Goal: Information Seeking & Learning: Learn about a topic

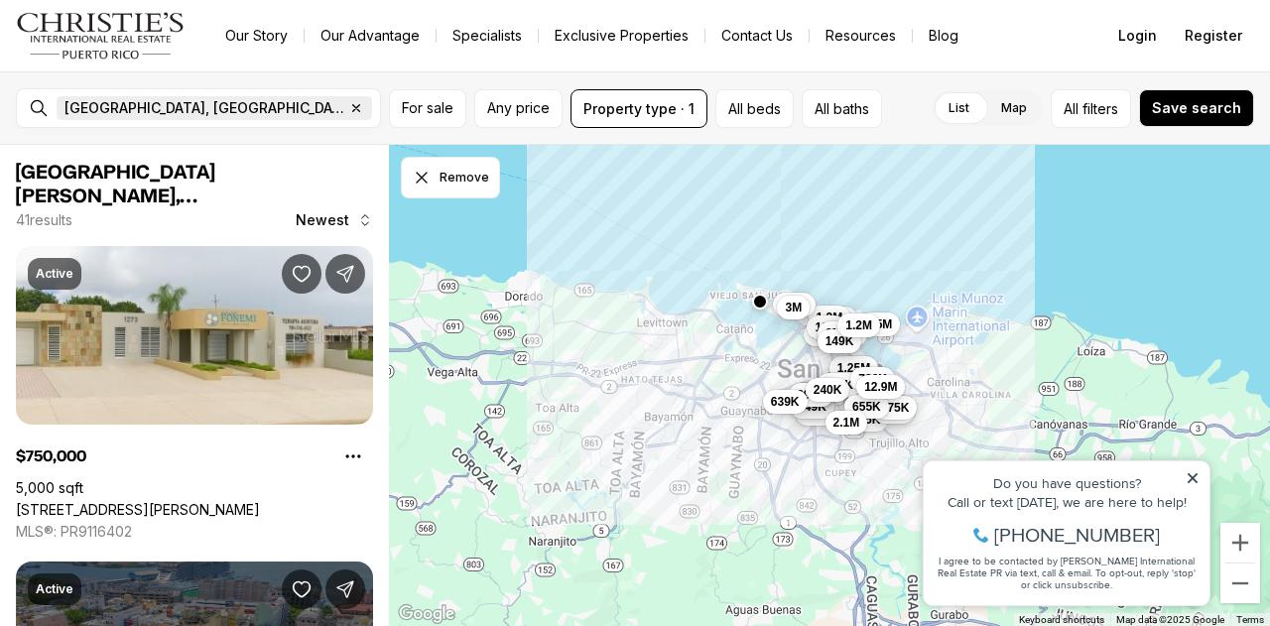
click at [353, 109] on icon "button" at bounding box center [356, 108] width 7 height 7
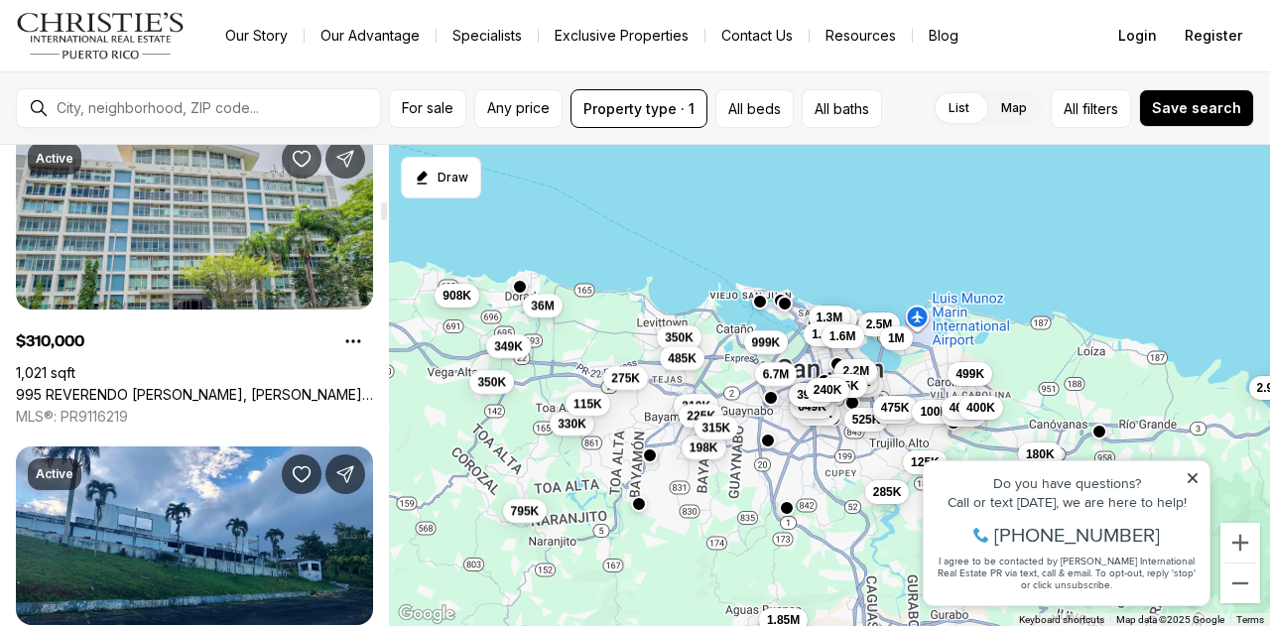
scroll to position [1884, 0]
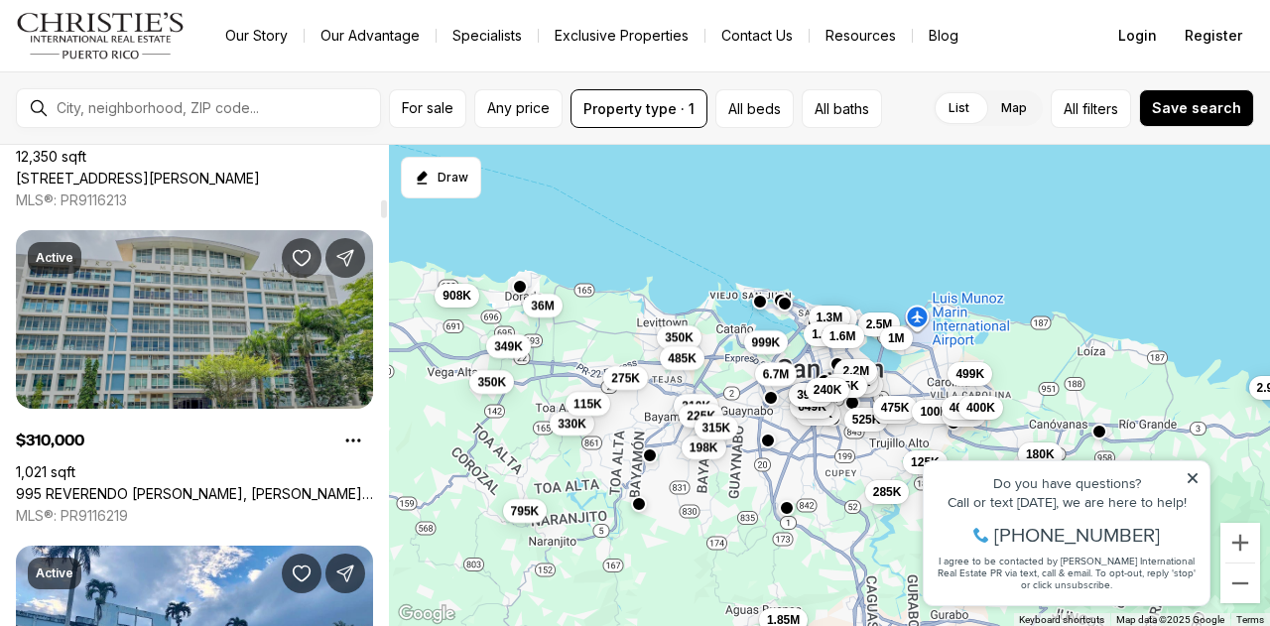
click at [178, 485] on link "995 REVERENDO [PERSON_NAME], [PERSON_NAME] PR, 00959" at bounding box center [194, 494] width 357 height 18
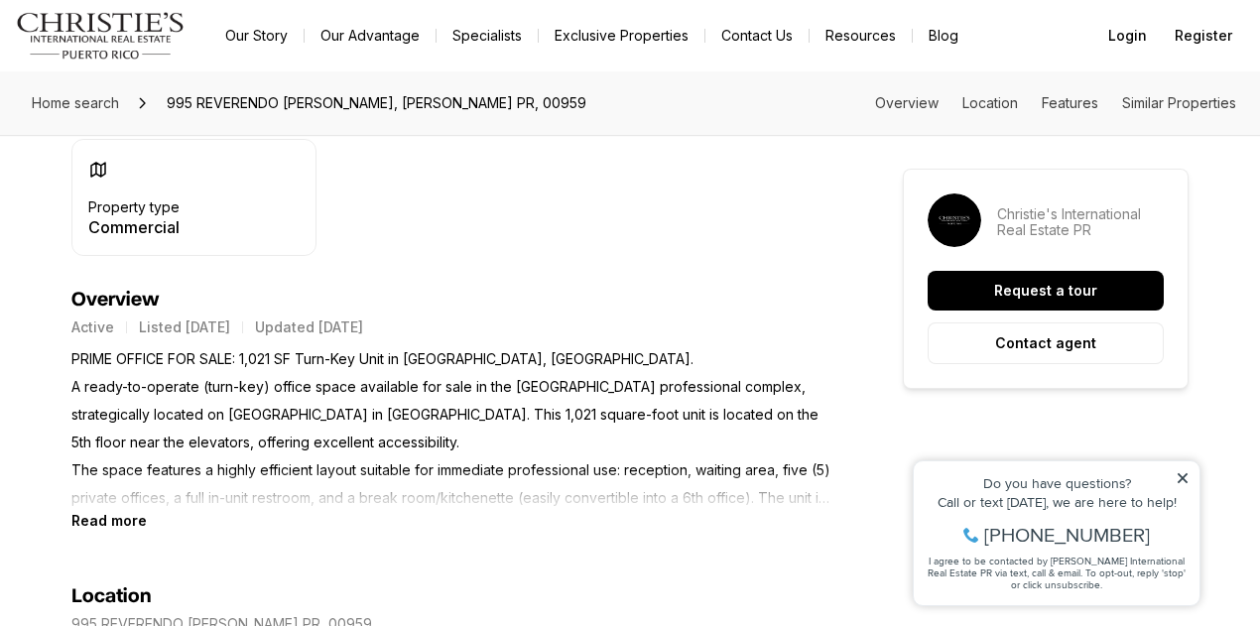
scroll to position [694, 0]
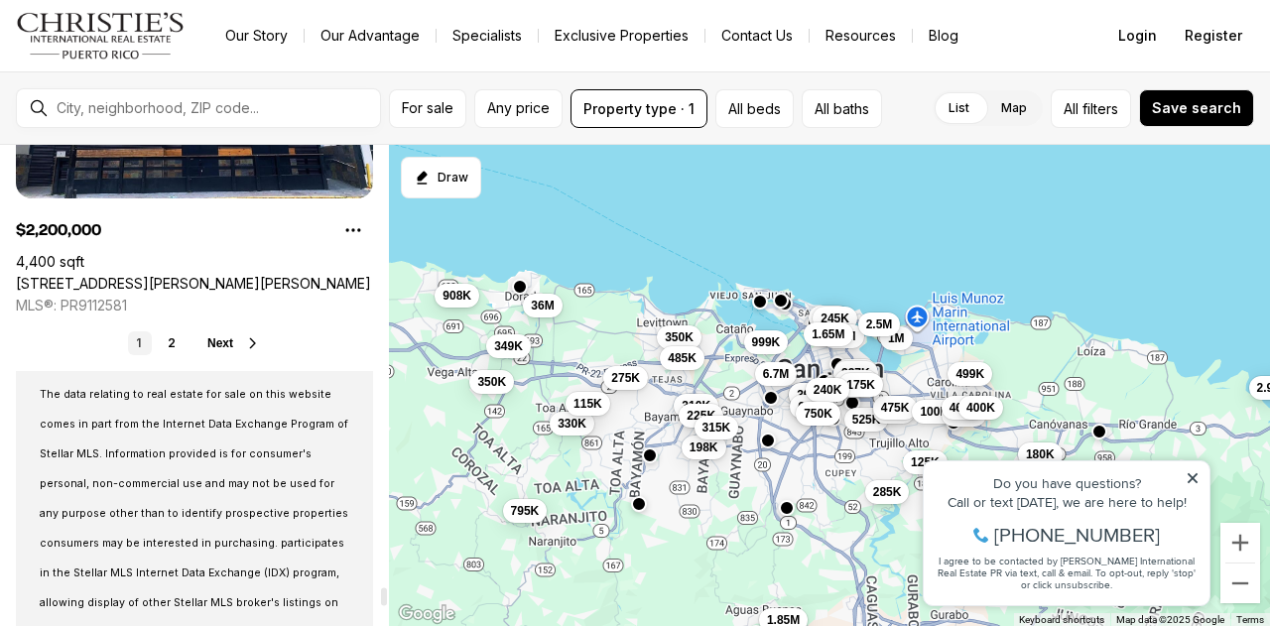
scroll to position [14976, 0]
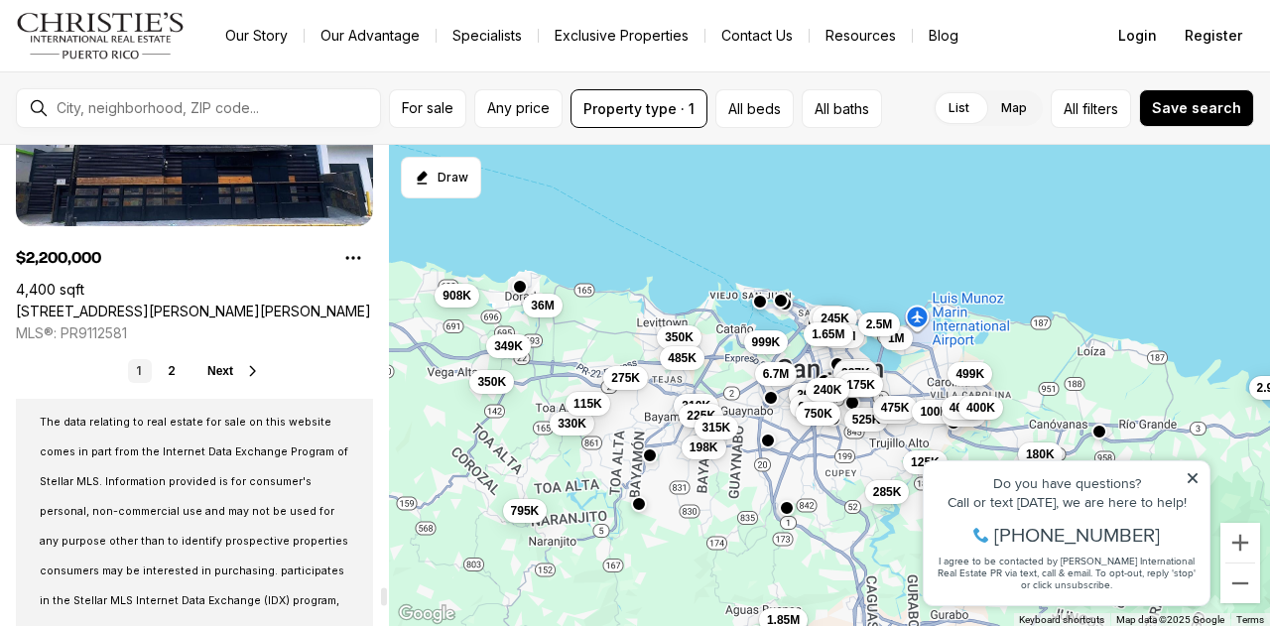
click at [250, 368] on icon at bounding box center [253, 371] width 16 height 16
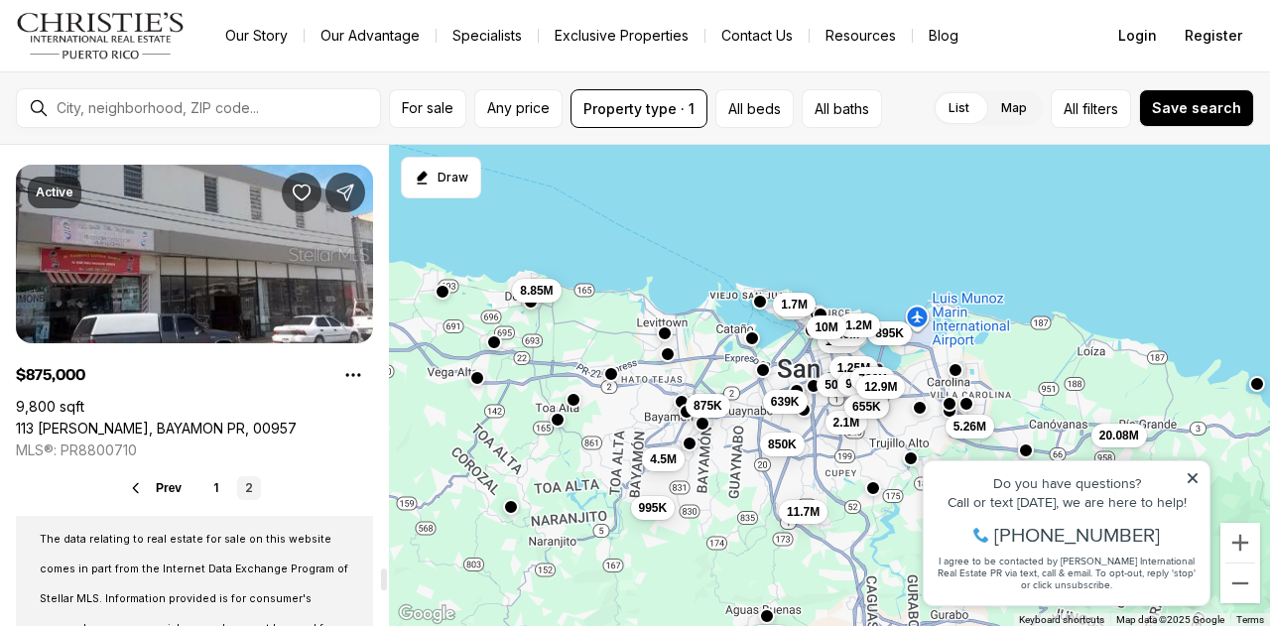
scroll to position [9125, 0]
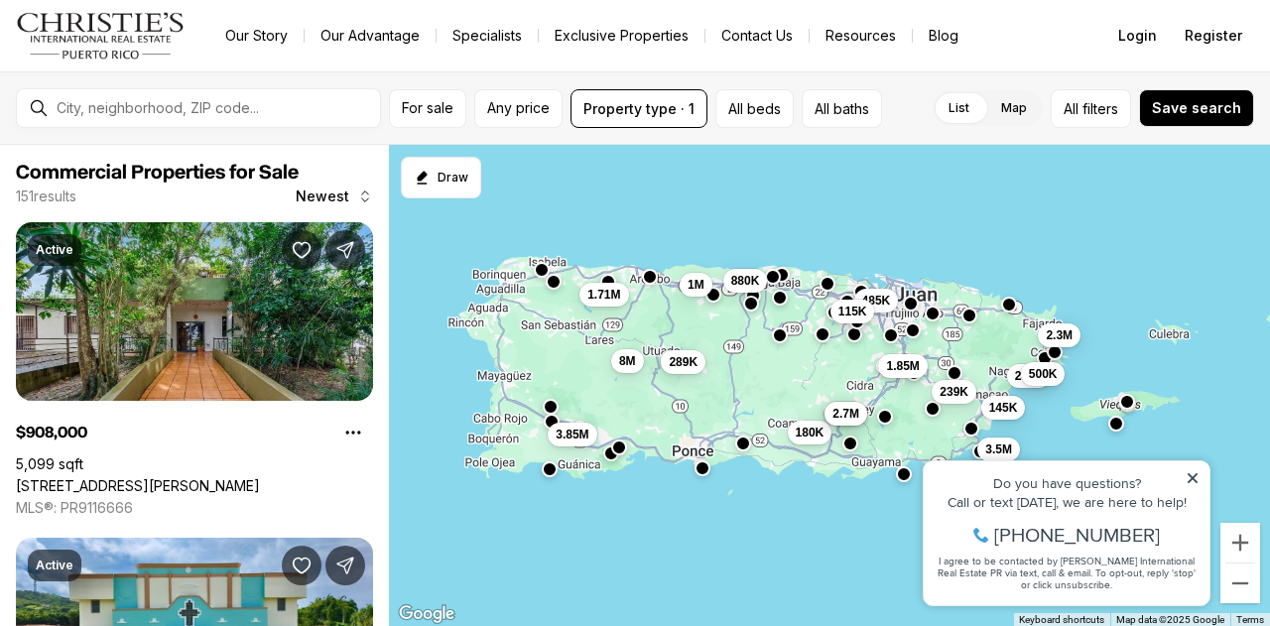
drag, startPoint x: 567, startPoint y: 541, endPoint x: 705, endPoint y: 412, distance: 188.8
click at [705, 412] on div "485K 115K 1.85M 239K 3.5M 250K 500K 2.3M 145K 180K 880K 3.85M 1.71M 8M 289K 1M …" at bounding box center [829, 386] width 881 height 482
